Goal: Contribute content

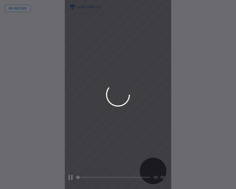
scroll to position [189, 140]
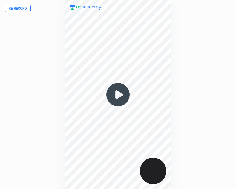
click at [27, 7] on button "Re-record" at bounding box center [18, 8] width 26 height 7
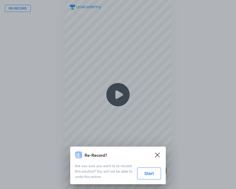
click at [149, 175] on button "Start" at bounding box center [149, 173] width 24 height 12
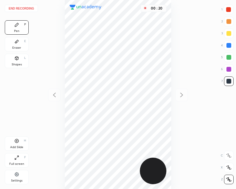
drag, startPoint x: 227, startPoint y: 44, endPoint x: 191, endPoint y: 42, distance: 36.7
click at [227, 44] on div at bounding box center [228, 45] width 5 height 5
click at [228, 10] on div at bounding box center [228, 9] width 5 height 5
click at [229, 44] on div at bounding box center [228, 45] width 5 height 5
click at [227, 79] on div at bounding box center [228, 81] width 5 height 5
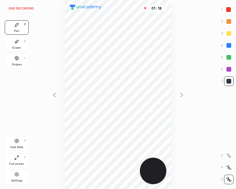
click at [227, 45] on div at bounding box center [228, 45] width 5 height 5
click at [29, 7] on button "End recording" at bounding box center [21, 8] width 33 height 7
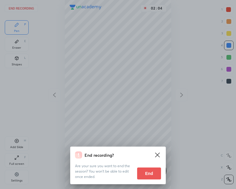
click at [147, 173] on button "End" at bounding box center [149, 173] width 24 height 12
